Goal: Task Accomplishment & Management: Manage account settings

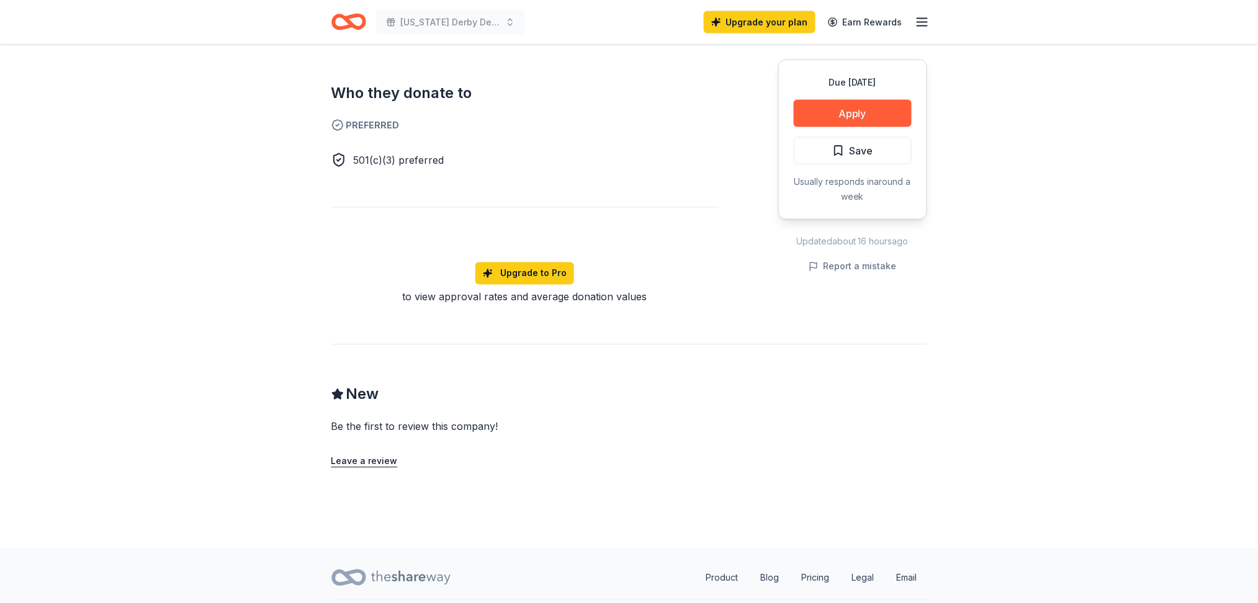
scroll to position [661, 0]
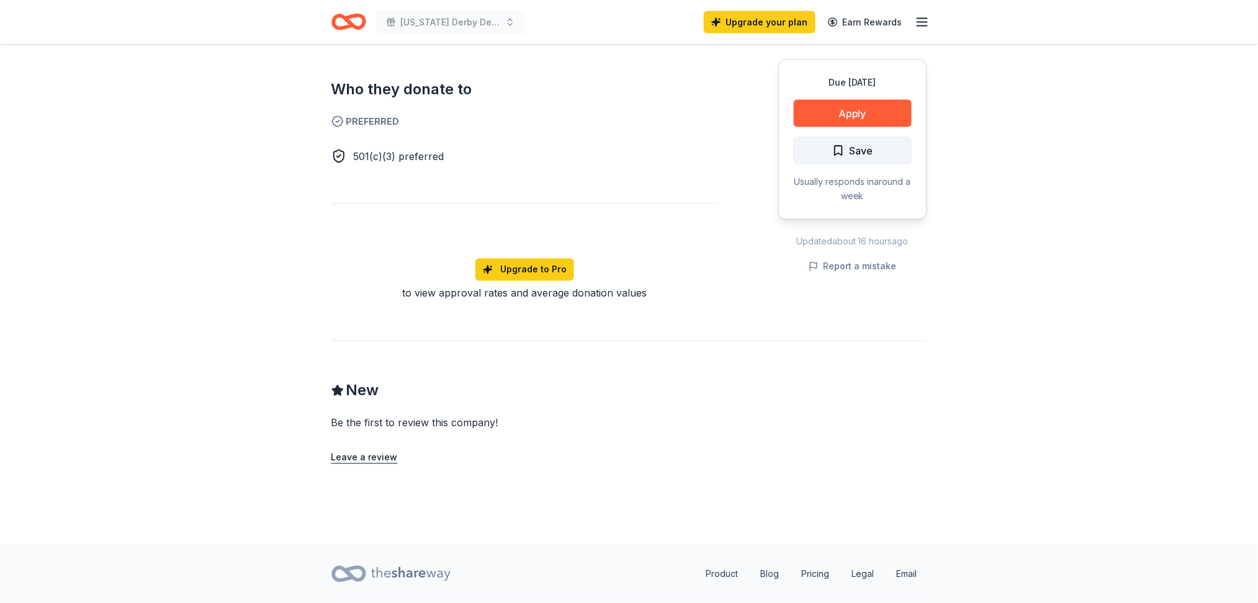
click at [875, 151] on button "Save" at bounding box center [853, 150] width 118 height 27
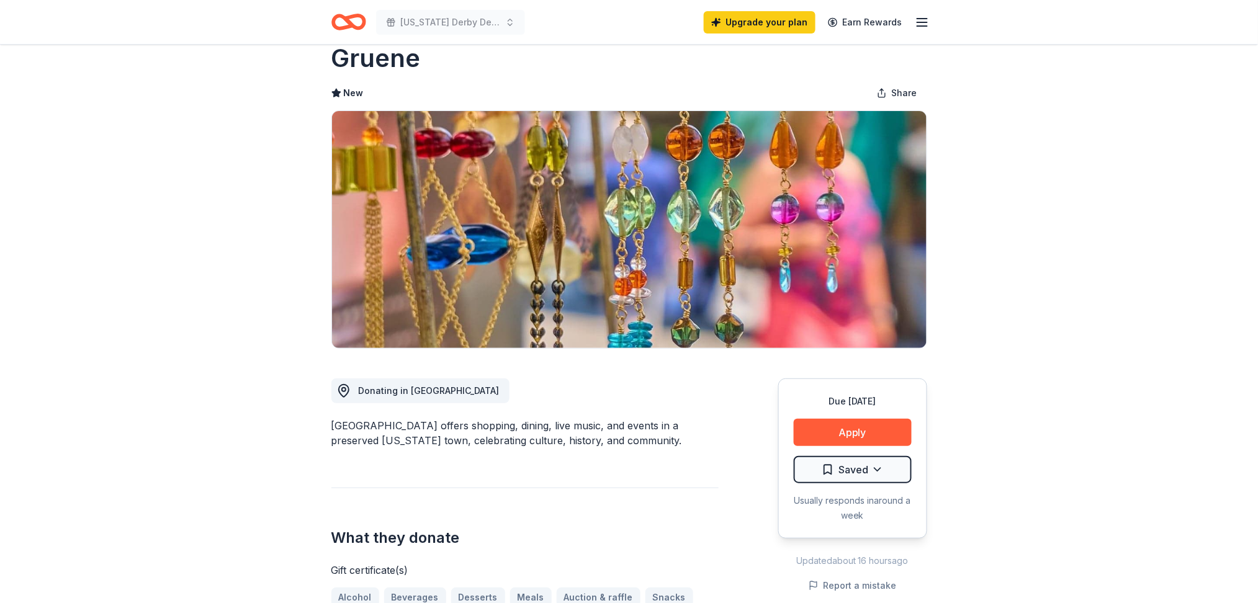
scroll to position [0, 0]
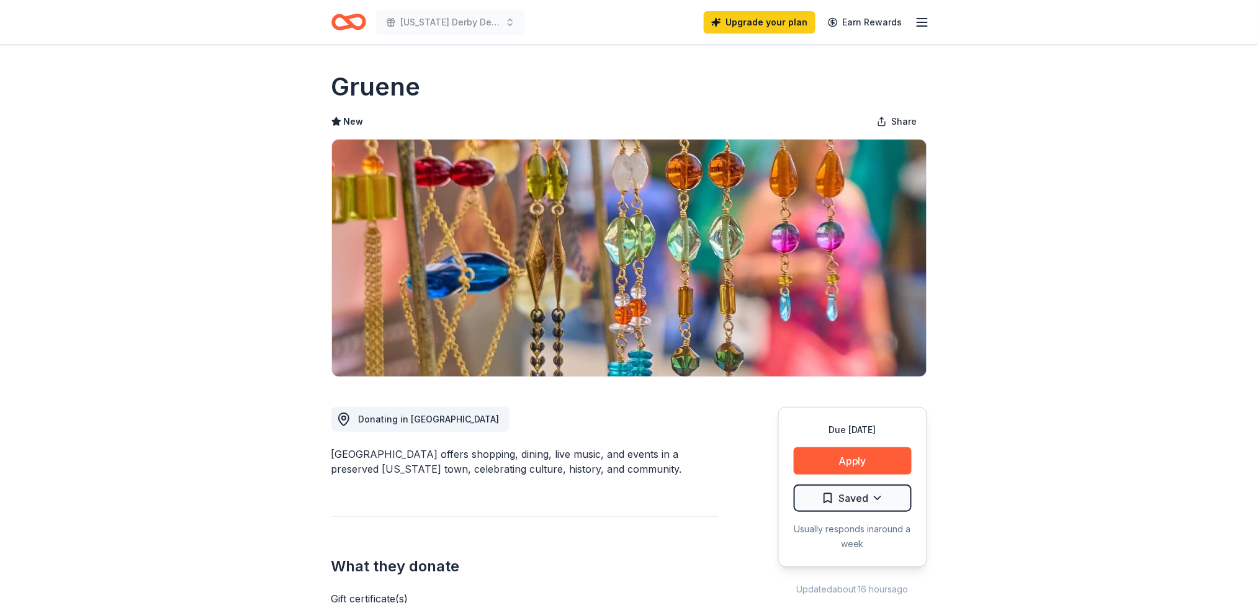
click at [920, 19] on line "button" at bounding box center [922, 19] width 10 height 0
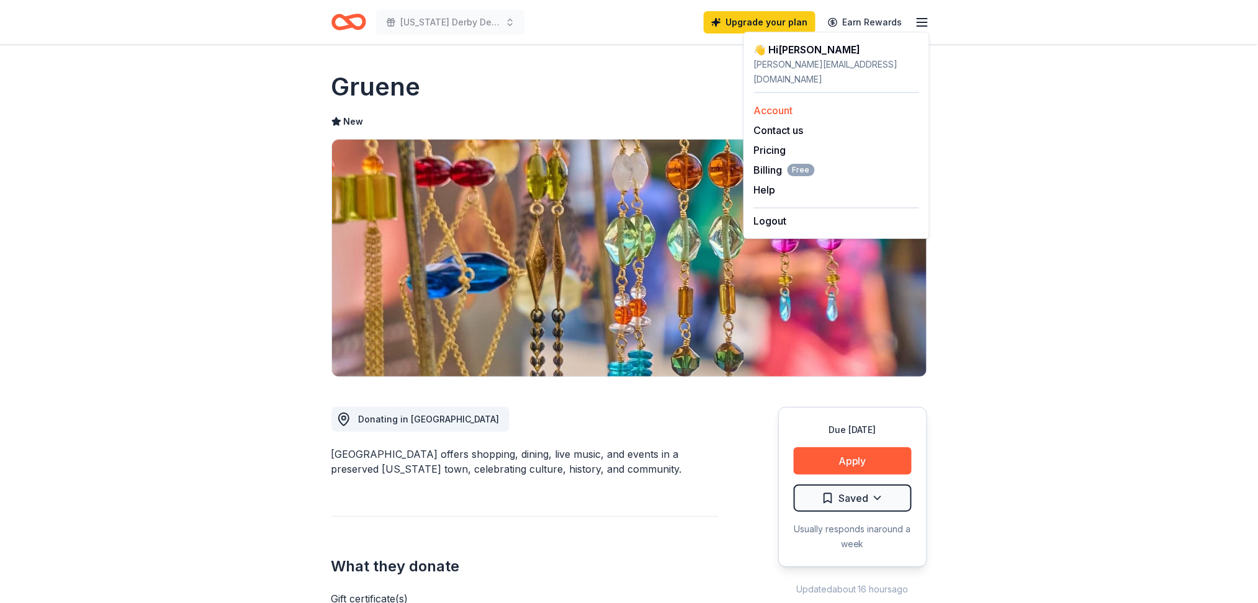
click at [771, 104] on link "Account" at bounding box center [773, 110] width 39 height 12
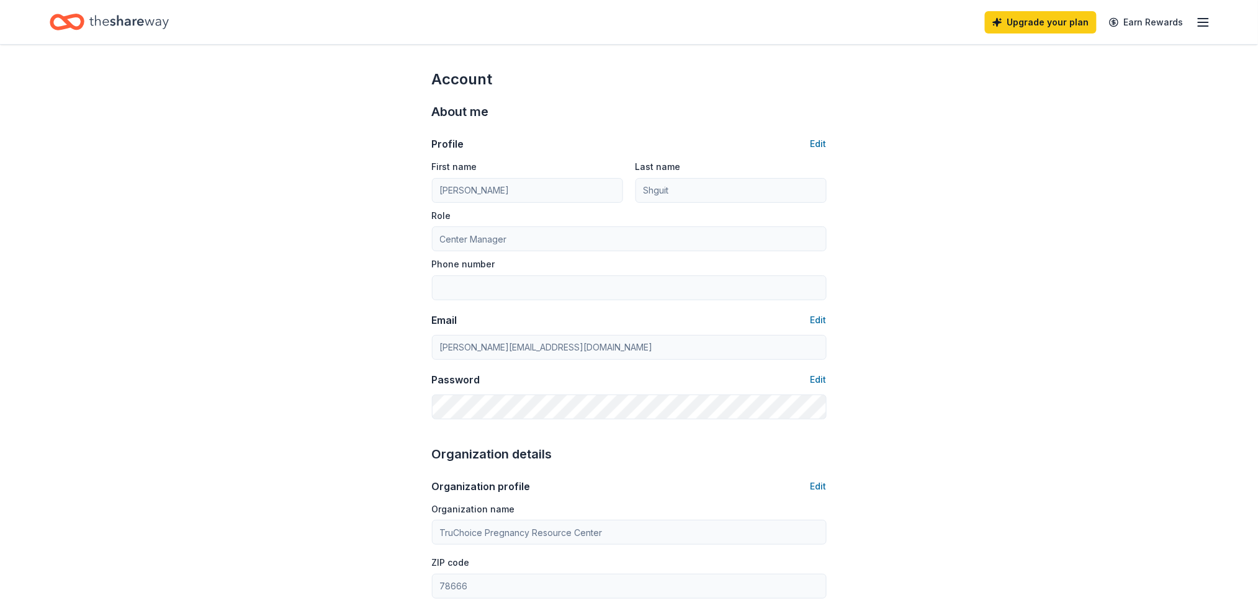
click at [1205, 22] on icon "button" at bounding box center [1203, 22] width 15 height 15
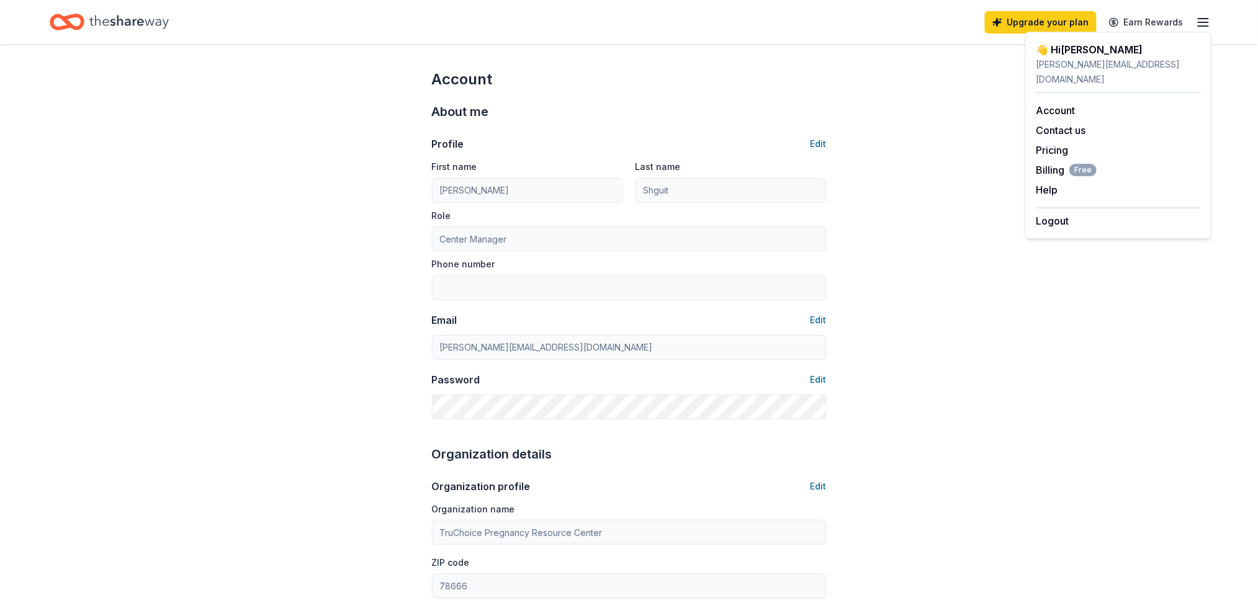
click at [83, 15] on icon "Home" at bounding box center [67, 21] width 35 height 29
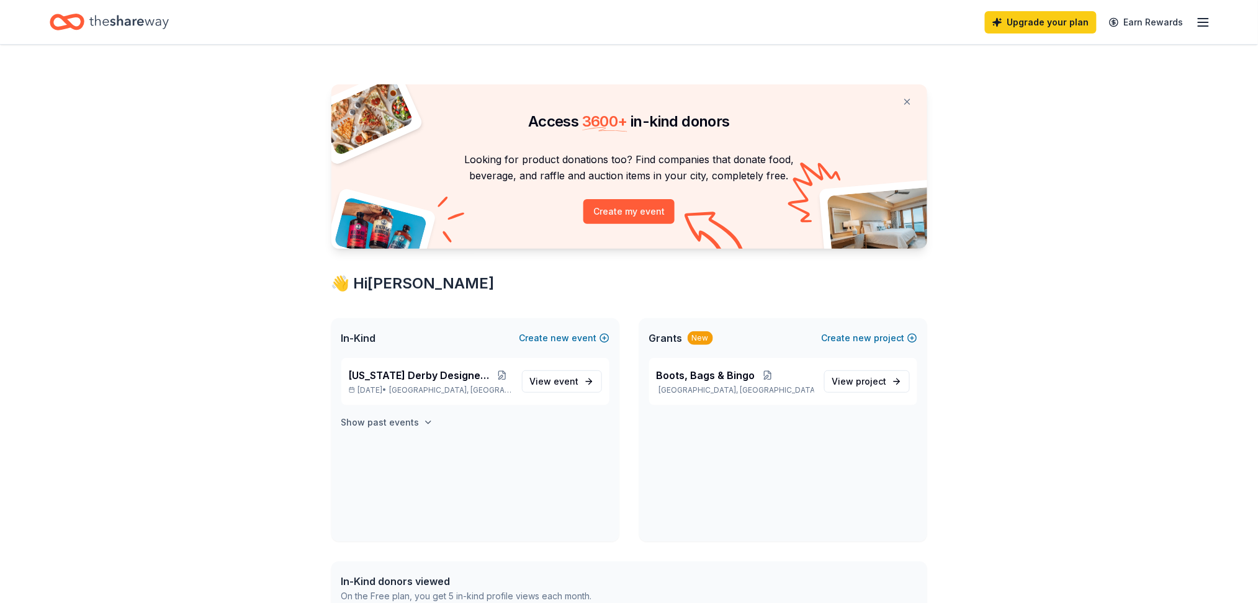
click at [408, 419] on h4 "Show past events" at bounding box center [380, 422] width 78 height 15
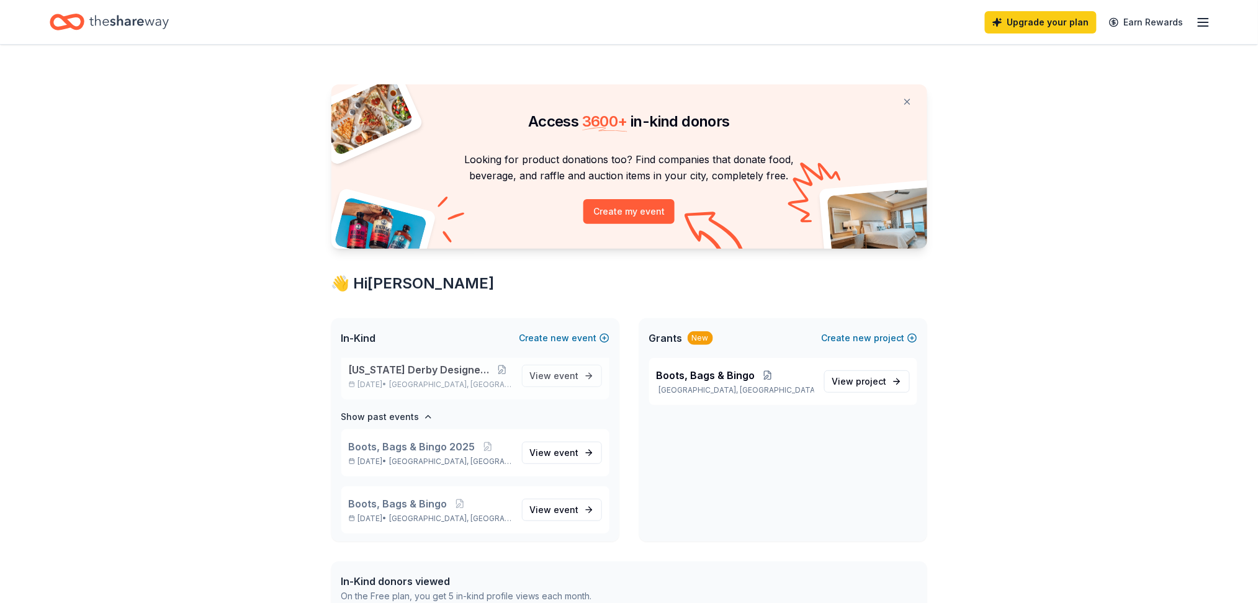
scroll to position [7, 0]
click at [1178, 391] on div "Access 3600 + in-kind donors Looking for product donations too? Find companies …" at bounding box center [629, 560] width 1258 height 1031
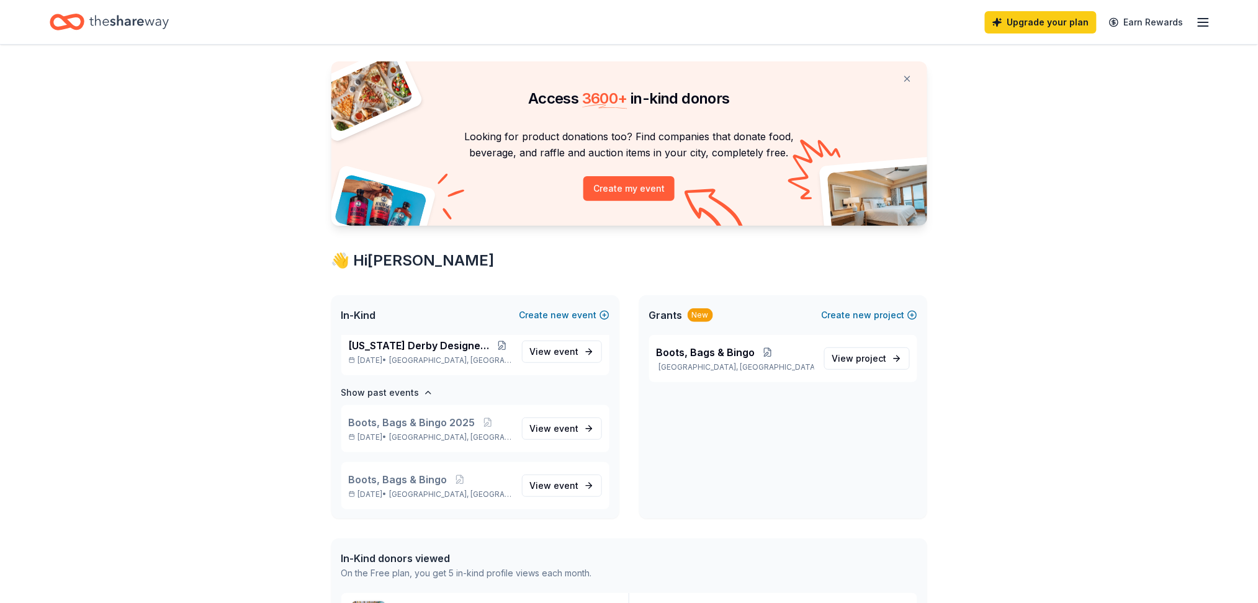
scroll to position [0, 0]
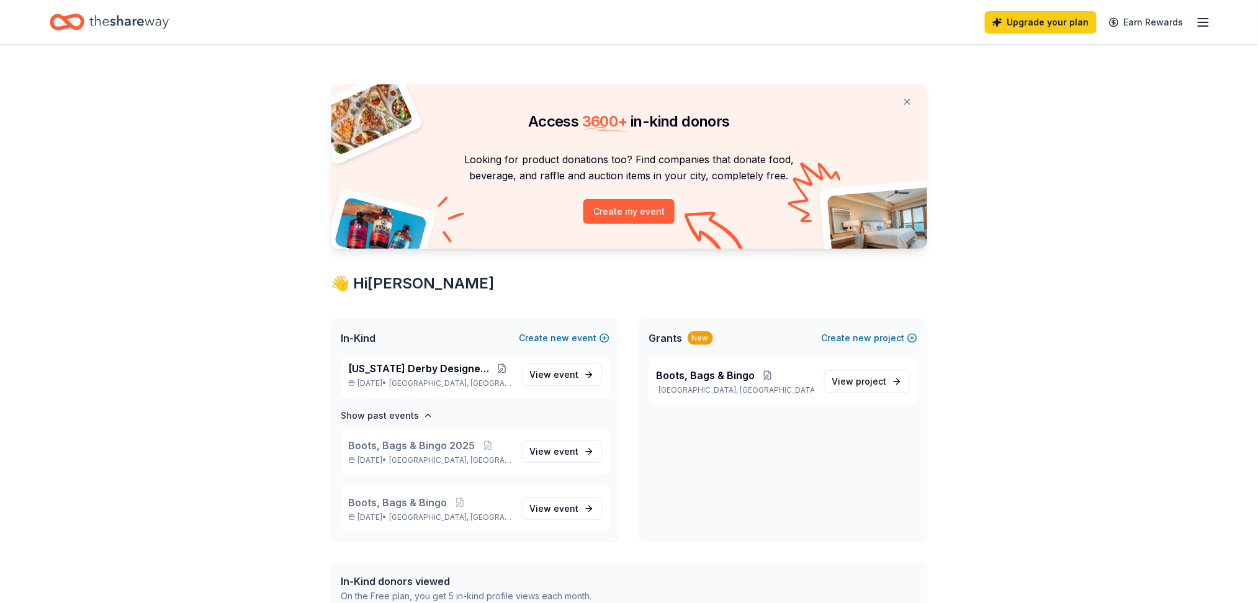
click at [1206, 22] on icon "button" at bounding box center [1203, 22] width 15 height 15
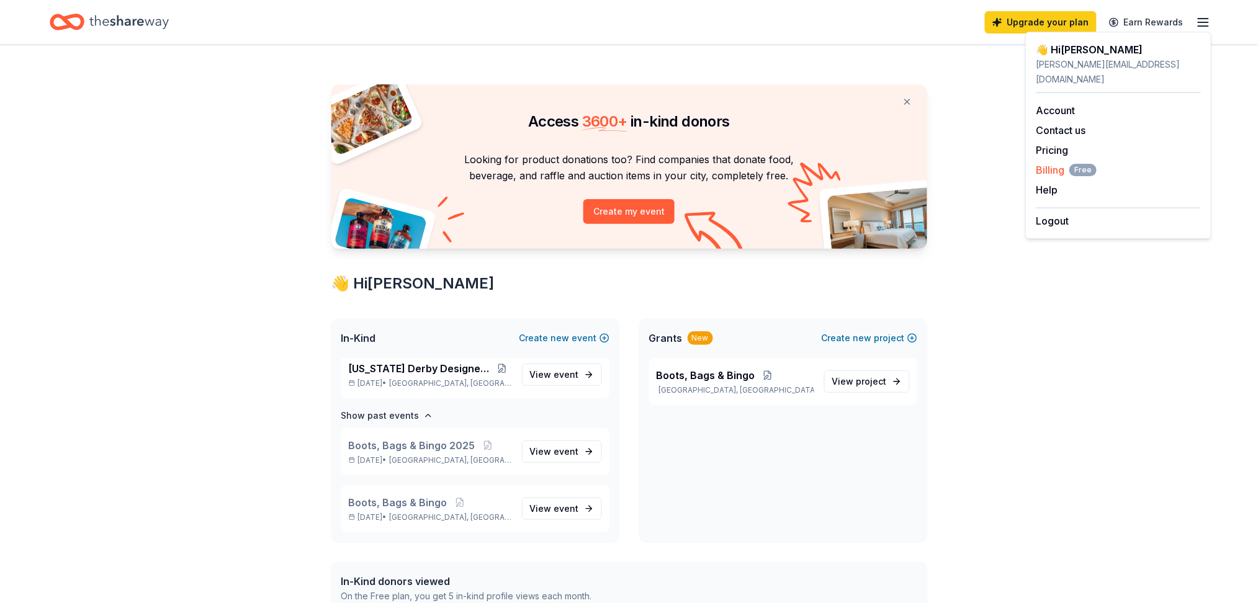
click at [1050, 163] on span "Billing Free" at bounding box center [1065, 170] width 61 height 15
